Goal: Navigation & Orientation: Find specific page/section

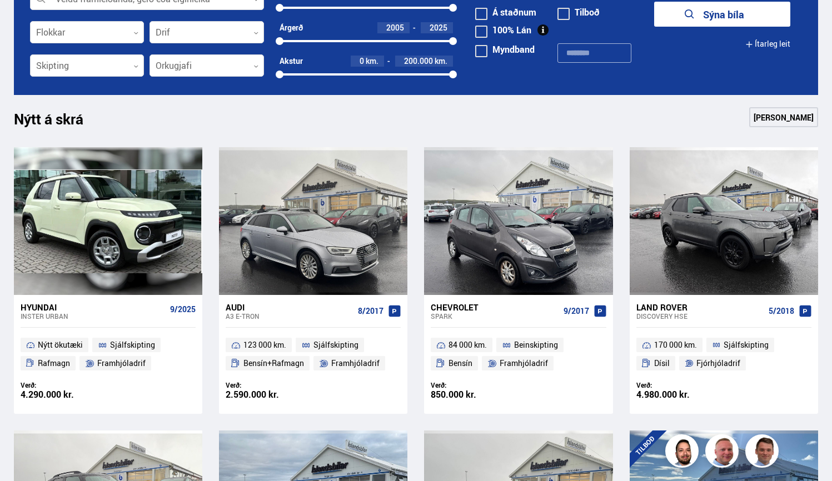
scroll to position [417, 0]
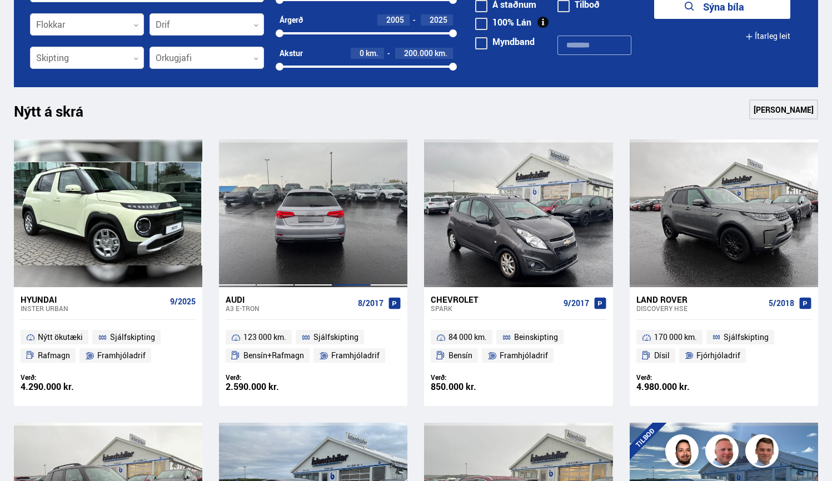
click at [352, 217] on div at bounding box center [351, 213] width 38 height 148
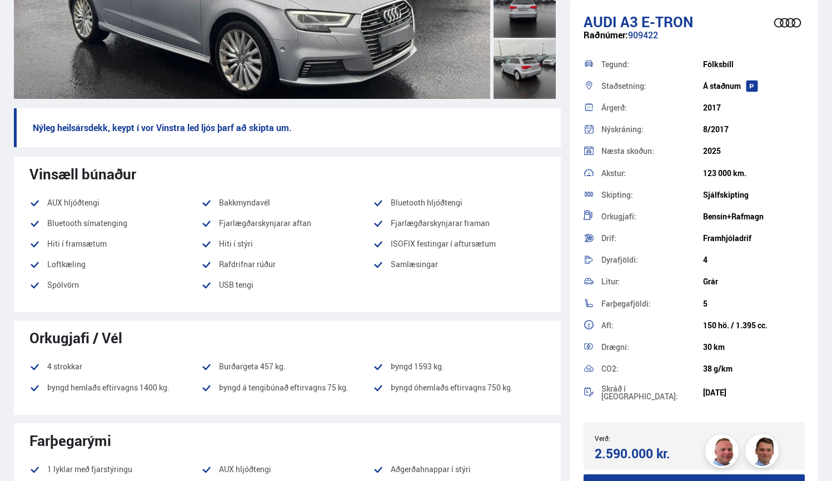
scroll to position [16, 0]
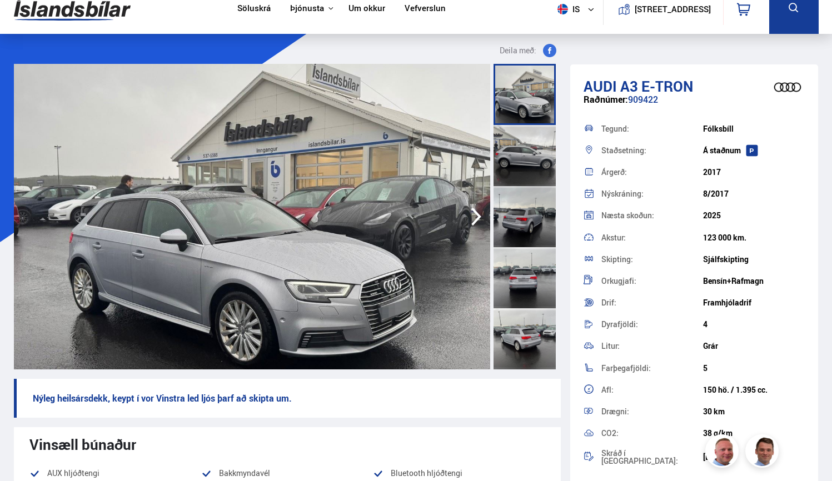
click at [521, 160] on div at bounding box center [524, 155] width 62 height 61
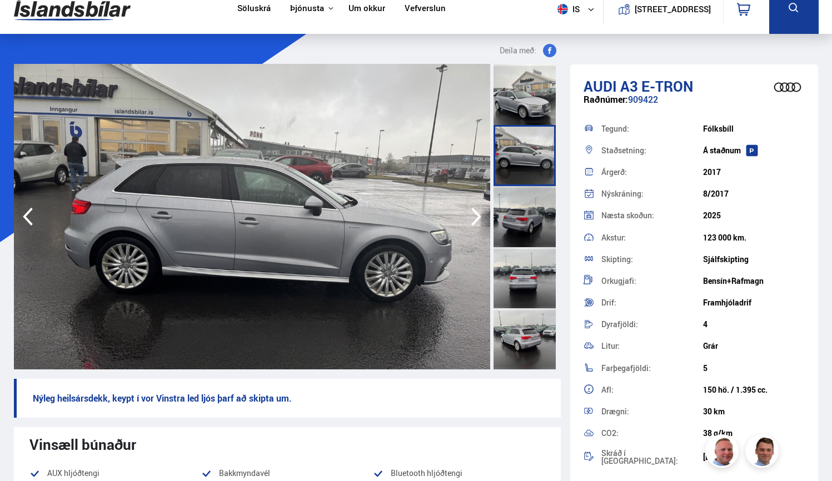
click at [515, 212] on div at bounding box center [524, 216] width 62 height 61
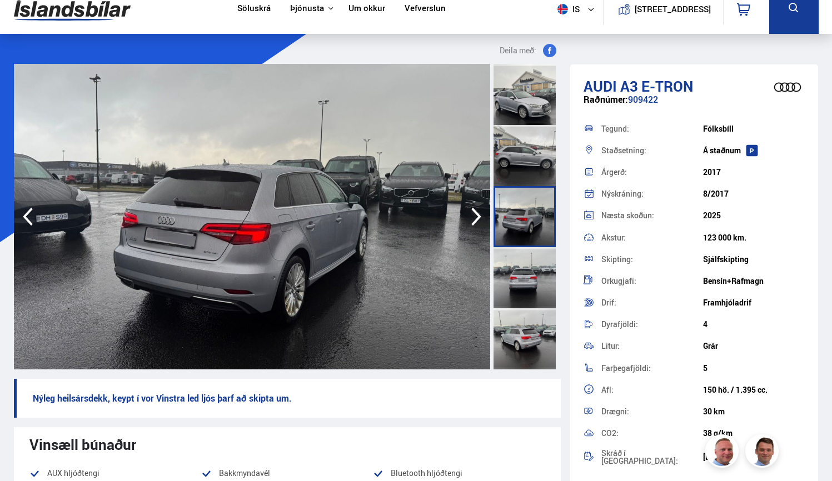
click at [530, 264] on div at bounding box center [524, 277] width 62 height 61
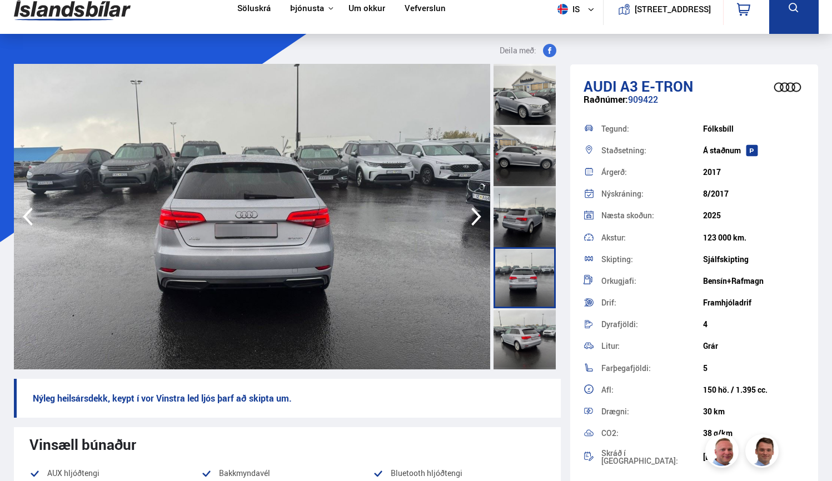
click at [524, 203] on div at bounding box center [524, 216] width 62 height 61
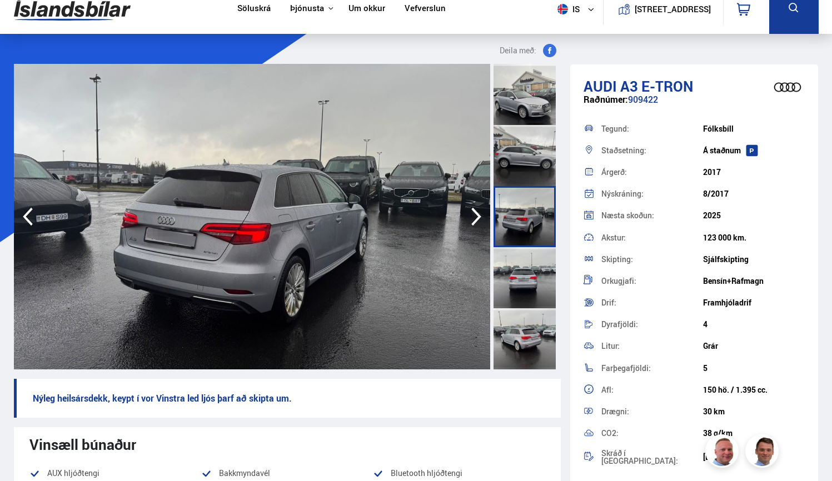
click at [527, 156] on div at bounding box center [524, 155] width 62 height 61
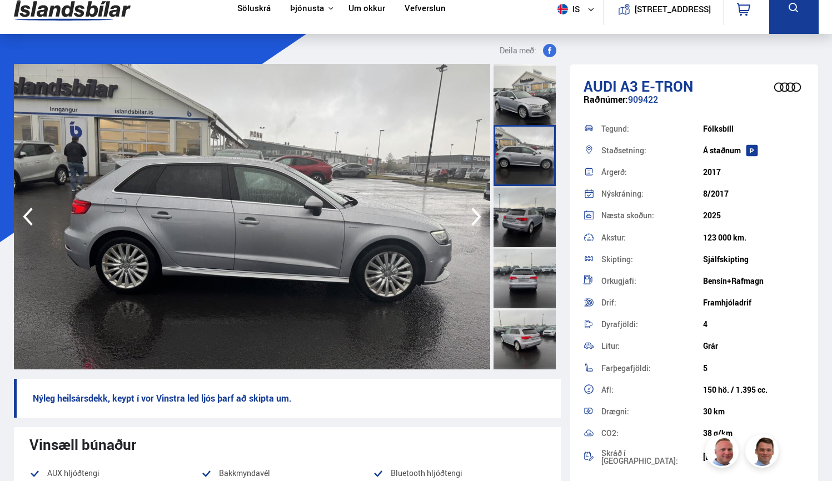
click at [520, 114] on div at bounding box center [524, 94] width 62 height 61
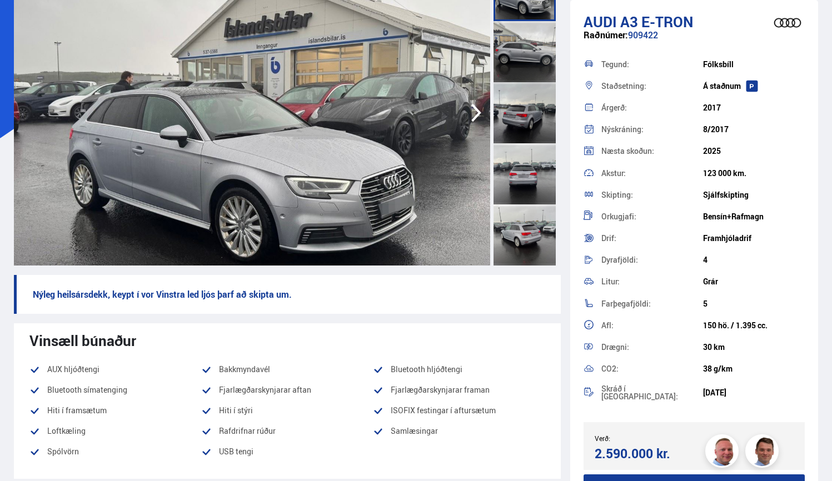
scroll to position [161, 0]
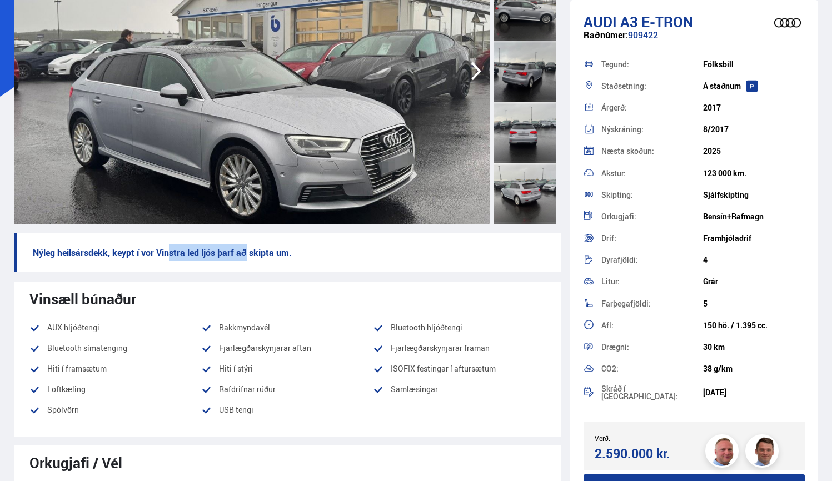
drag, startPoint x: 168, startPoint y: 255, endPoint x: 271, endPoint y: 257, distance: 103.4
click at [252, 257] on p "Nýleg heilsársdekk, keypt í vor Vinstra led ljós þarf að skipta um." at bounding box center [287, 252] width 547 height 39
click at [271, 257] on p "Nýleg heilsársdekk, keypt í vor Vinstra led ljós þarf að skipta um." at bounding box center [287, 252] width 547 height 39
click at [286, 254] on p "Nýleg heilsársdekk, keypt í vor Vinstra led ljós þarf að skipta um." at bounding box center [287, 252] width 547 height 39
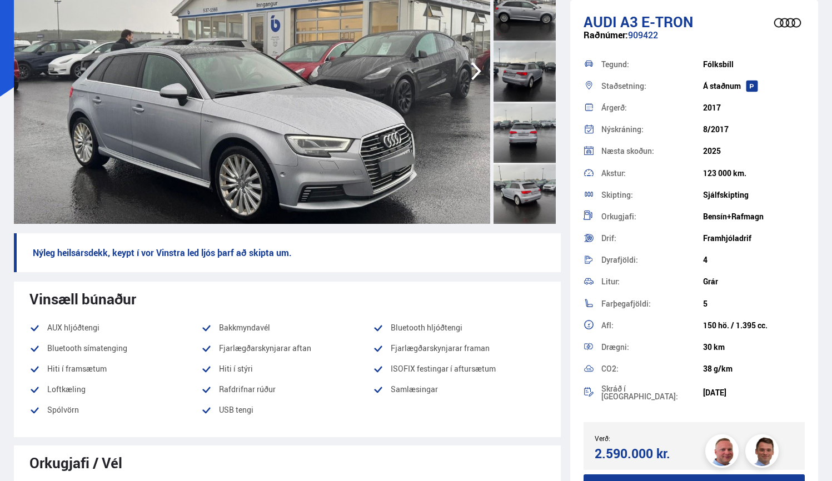
click at [286, 254] on p "Nýleg heilsársdekk, keypt í vor Vinstra led ljós þarf að skipta um." at bounding box center [287, 252] width 547 height 39
click at [323, 254] on p "Nýleg heilsársdekk, keypt í vor Vinstra led ljós þarf að skipta um." at bounding box center [287, 252] width 547 height 39
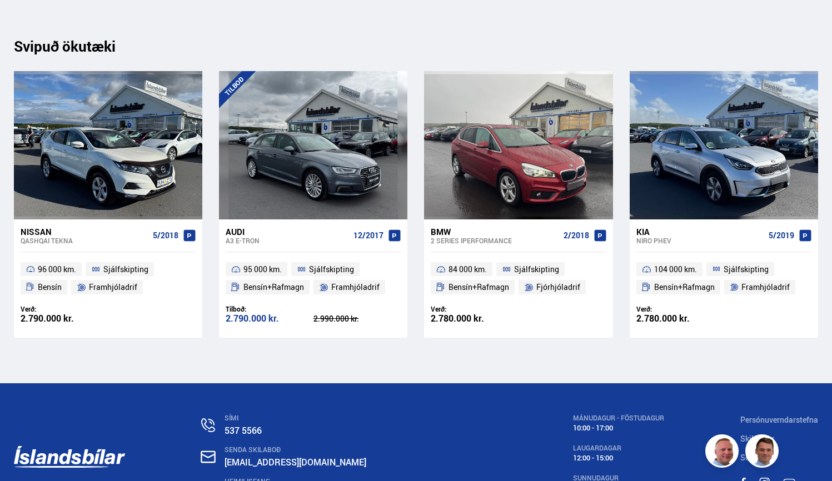
scroll to position [12765, 0]
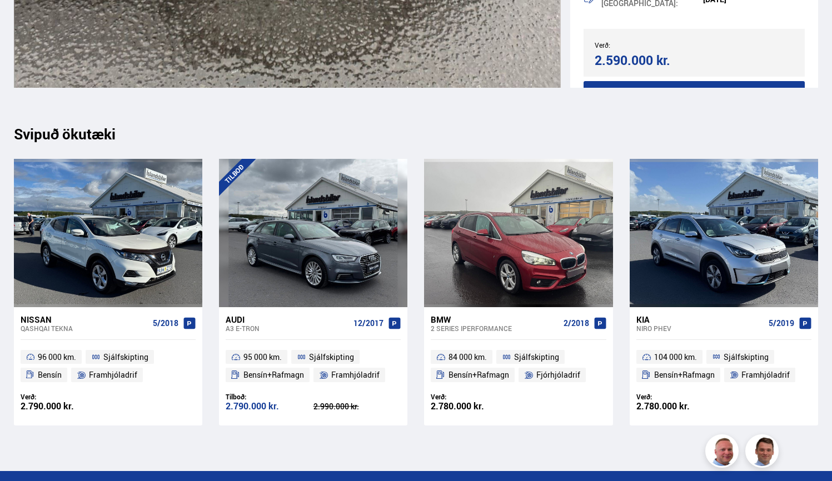
click at [91, 137] on div "Svipuð ökutæki" at bounding box center [416, 134] width 805 height 17
click at [92, 137] on div "Svipuð ökutæki" at bounding box center [416, 134] width 805 height 17
click at [166, 138] on div "Svipuð ökutæki" at bounding box center [416, 134] width 805 height 17
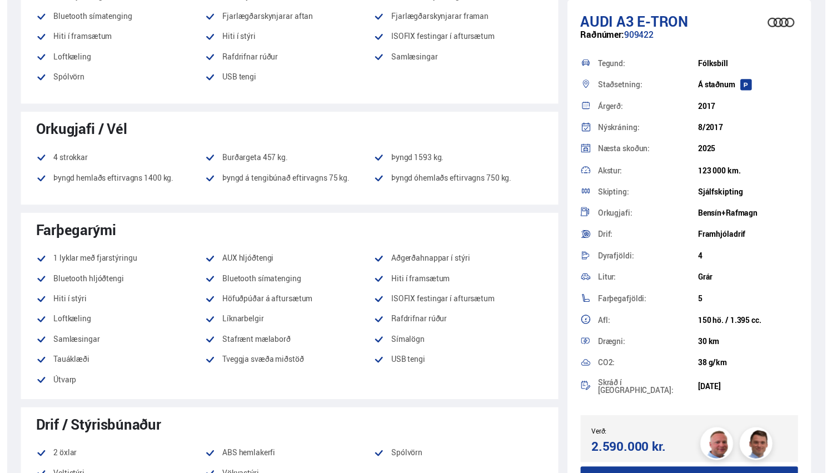
scroll to position [0, 0]
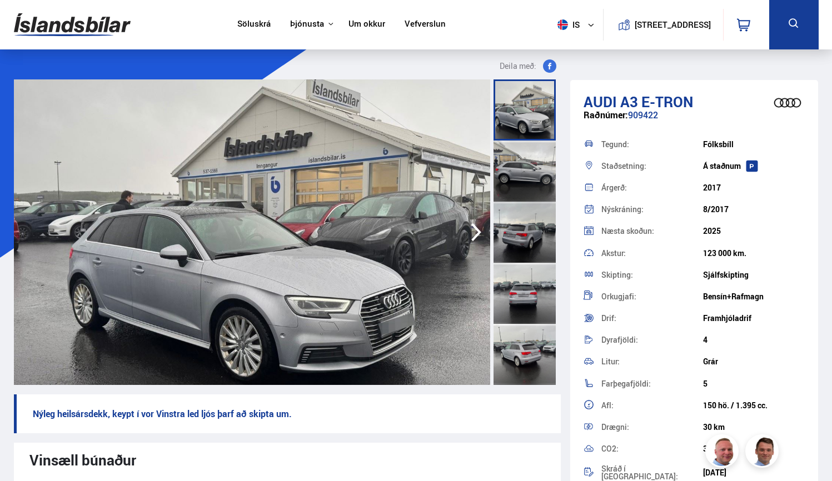
click at [741, 31] on icon at bounding box center [743, 24] width 13 height 13
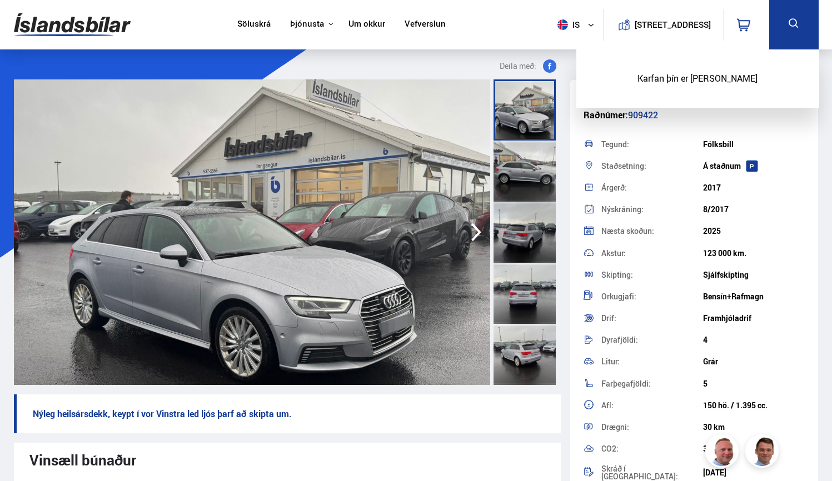
click at [766, 137] on div "Tegund: [GEOGRAPHIC_DATA]" at bounding box center [694, 144] width 222 height 22
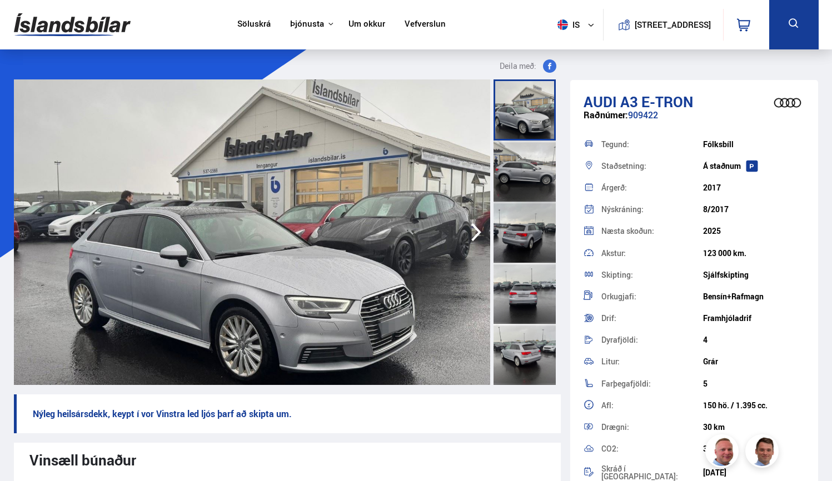
click at [428, 27] on link "Vefverslun" at bounding box center [425, 25] width 41 height 12
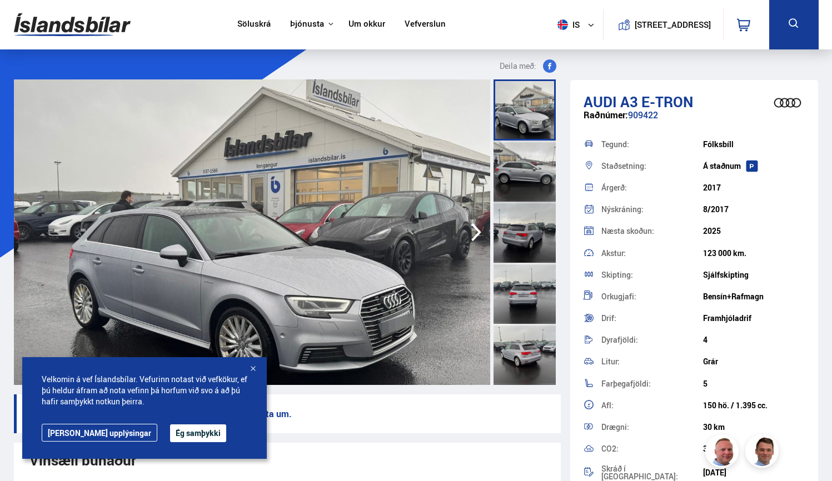
click at [365, 24] on link "Um okkur" at bounding box center [366, 25] width 37 height 12
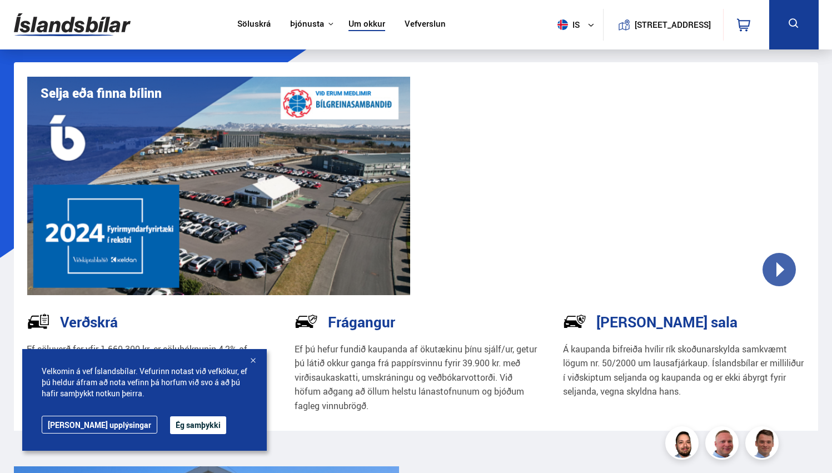
click at [253, 23] on link "Söluskrá" at bounding box center [253, 25] width 33 height 12
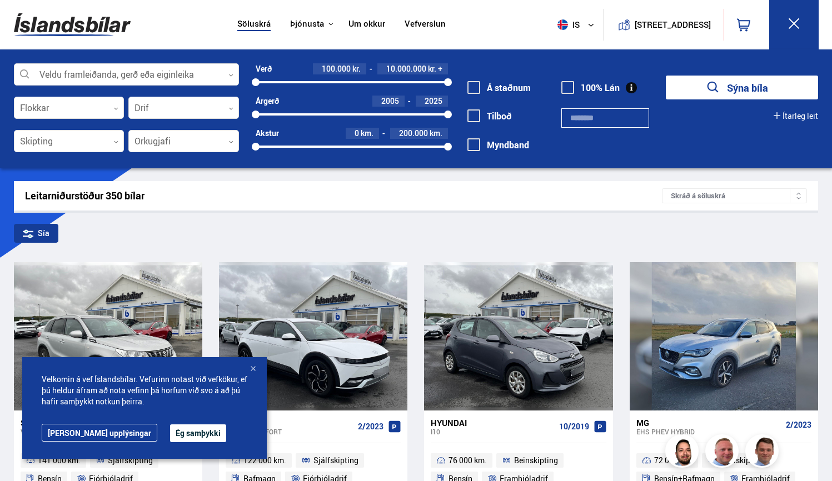
click at [423, 20] on link "Vefverslun" at bounding box center [425, 25] width 41 height 12
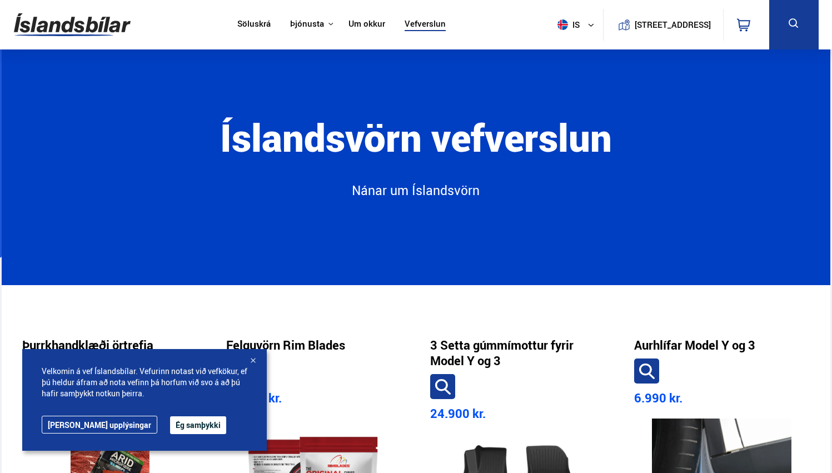
click at [314, 147] on h1 "Íslandsvörn vefverslun" at bounding box center [415, 149] width 603 height 66
click at [474, 138] on h1 "Íslandsvörn vefverslun" at bounding box center [415, 149] width 603 height 66
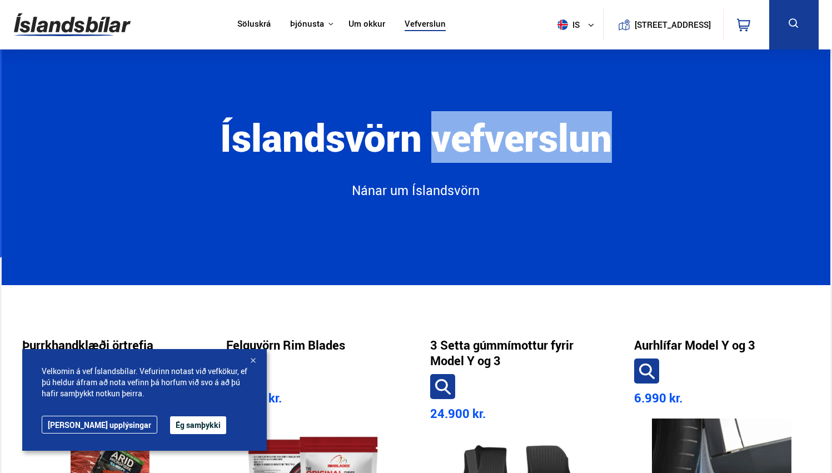
click at [474, 138] on h1 "Íslandsvörn vefverslun" at bounding box center [415, 149] width 603 height 66
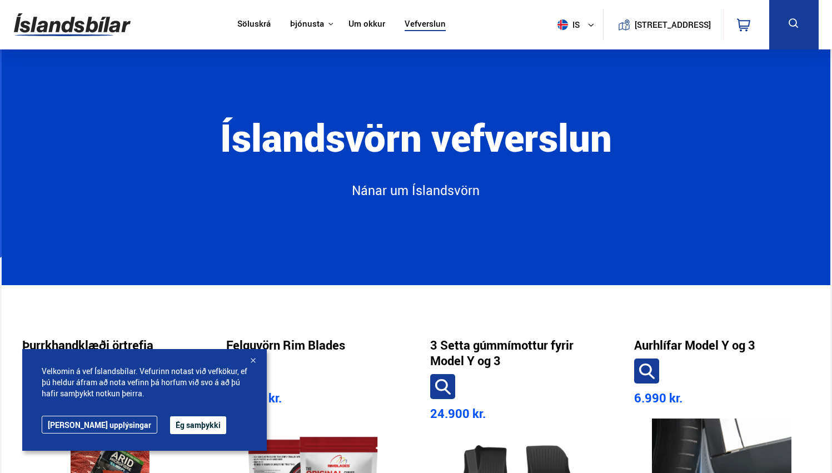
click at [350, 134] on h1 "Íslandsvörn vefverslun" at bounding box center [415, 149] width 603 height 66
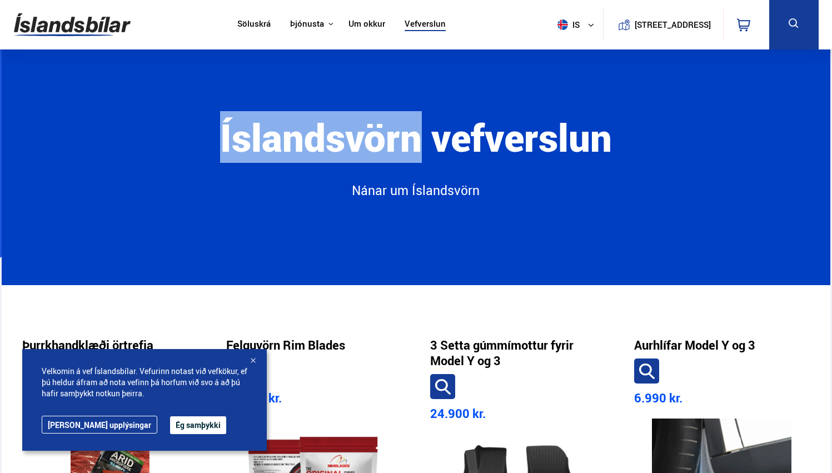
click at [350, 134] on h1 "Íslandsvörn vefverslun" at bounding box center [415, 149] width 603 height 66
click at [353, 116] on h1 "Íslandsvörn vefverslun" at bounding box center [415, 149] width 603 height 66
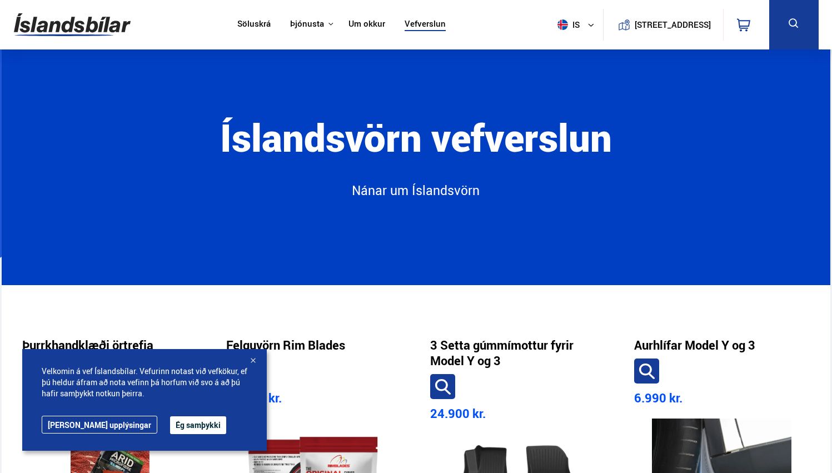
click at [59, 35] on img at bounding box center [72, 25] width 117 height 36
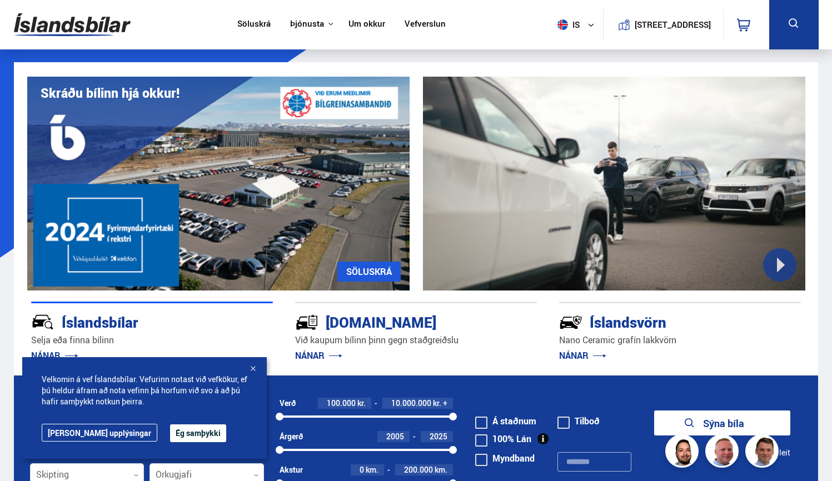
click at [413, 175] on div "Skráðu bílinn hjá okkur! [GEOGRAPHIC_DATA]" at bounding box center [416, 176] width 805 height 228
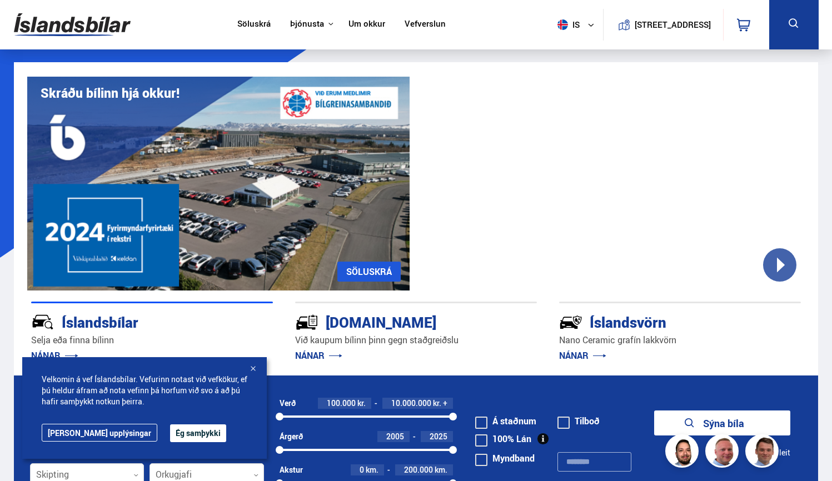
click at [777, 260] on div at bounding box center [614, 184] width 382 height 214
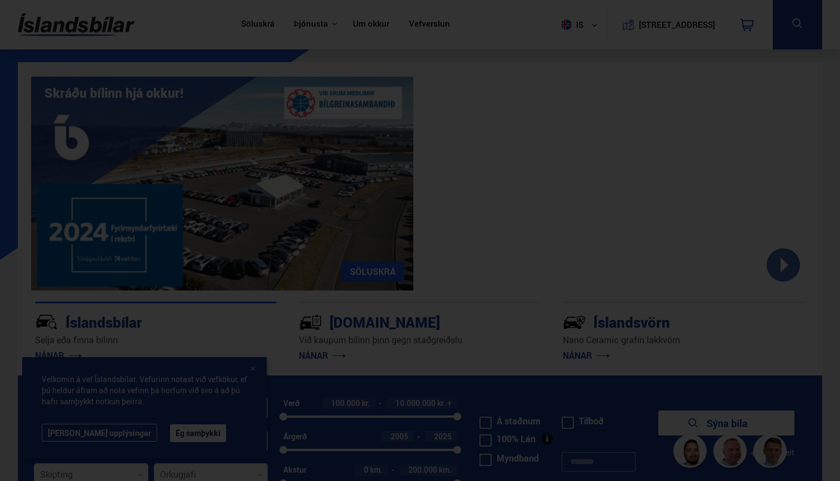
click at [176, 256] on div at bounding box center [420, 240] width 840 height 481
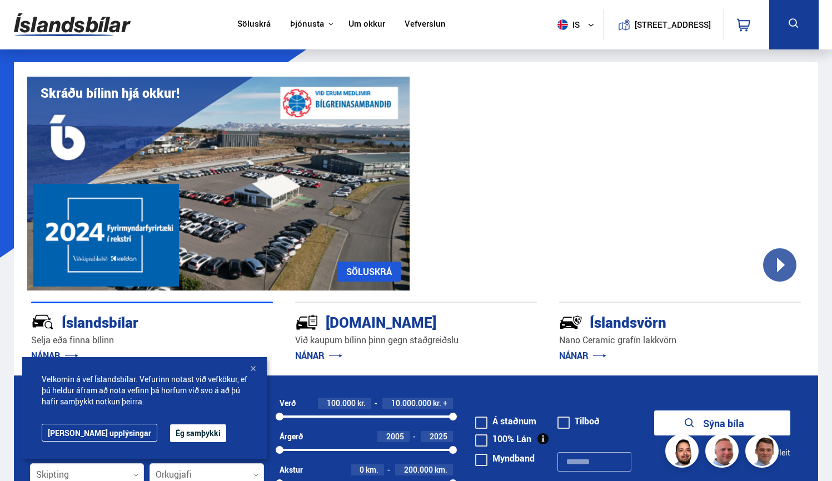
click at [420, 177] on div "Skráðu bílinn hjá okkur! [GEOGRAPHIC_DATA]" at bounding box center [416, 176] width 805 height 228
